Goal: Check status: Check status

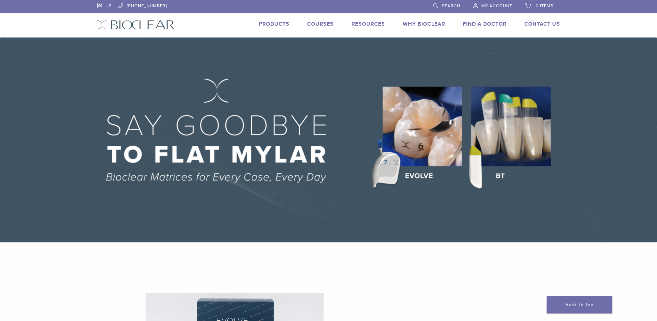
click at [480, 5] on link "My Account" at bounding box center [492, 5] width 39 height 10
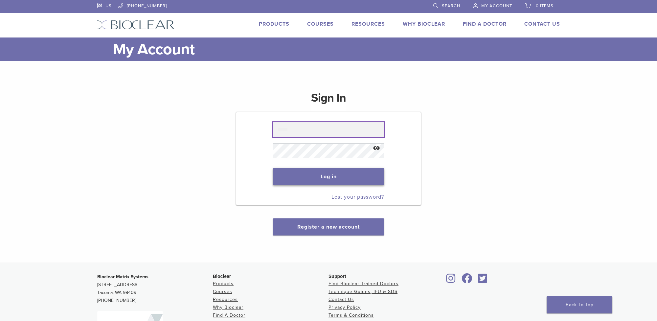
type input "**********"
click at [329, 178] on button "Log in" at bounding box center [328, 176] width 111 height 17
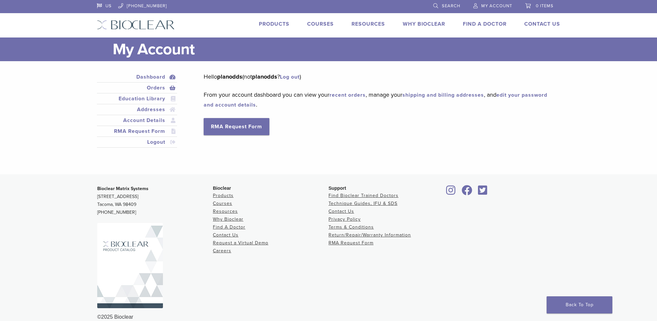
click at [152, 87] on link "Orders" at bounding box center [137, 88] width 78 height 8
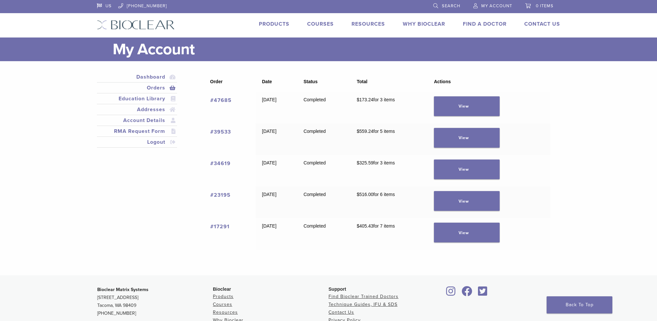
click at [221, 99] on link "#47685" at bounding box center [220, 100] width 21 height 7
click at [275, 24] on link "Products" at bounding box center [274, 24] width 31 height 7
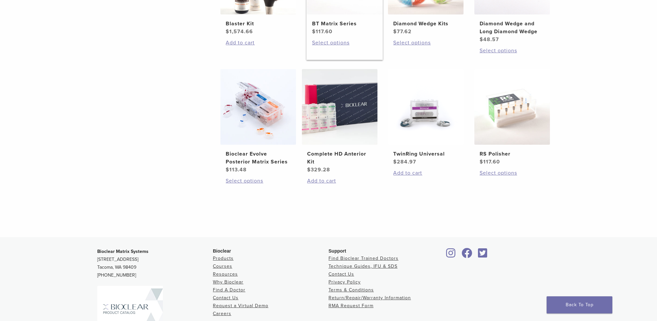
scroll to position [460, 0]
click at [416, 153] on h2 "TwinRing Universal" at bounding box center [425, 154] width 65 height 8
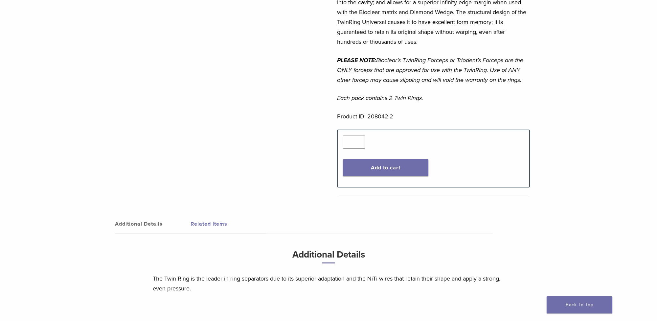
scroll to position [394, 0]
